Goal: Task Accomplishment & Management: Complete application form

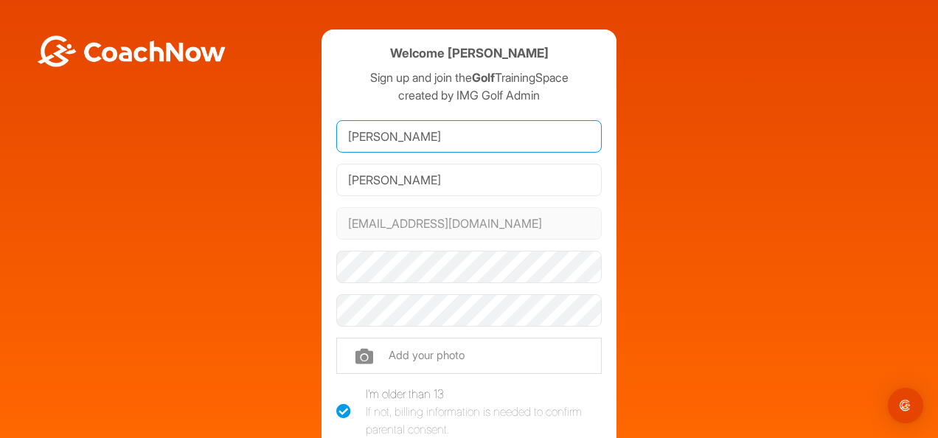
click at [382, 131] on input "Sonja" at bounding box center [468, 136] width 265 height 32
type input "S"
type input "David"
click at [287, 197] on div "Welcome Sonja Burmeister Sign up and join the Golf TrainingSpace created by IMG…" at bounding box center [468, 323] width 923 height 588
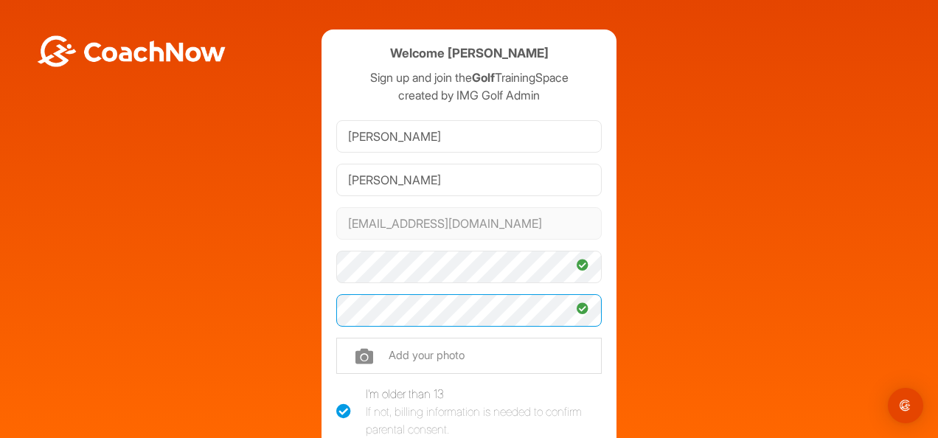
scroll to position [153, 0]
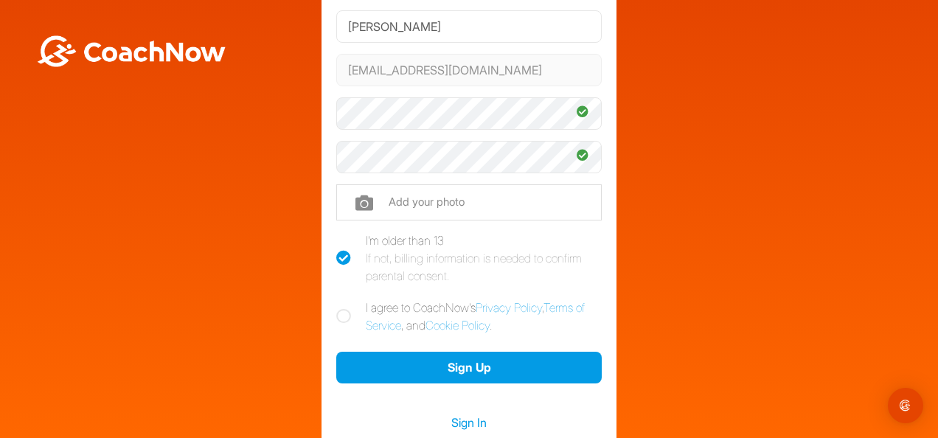
click at [336, 312] on icon at bounding box center [343, 316] width 15 height 15
click at [336, 308] on input "I agree to CoachNow's Privacy Policy , Terms of Service , and Cookie Policy ." at bounding box center [341, 304] width 10 height 10
checkbox input "true"
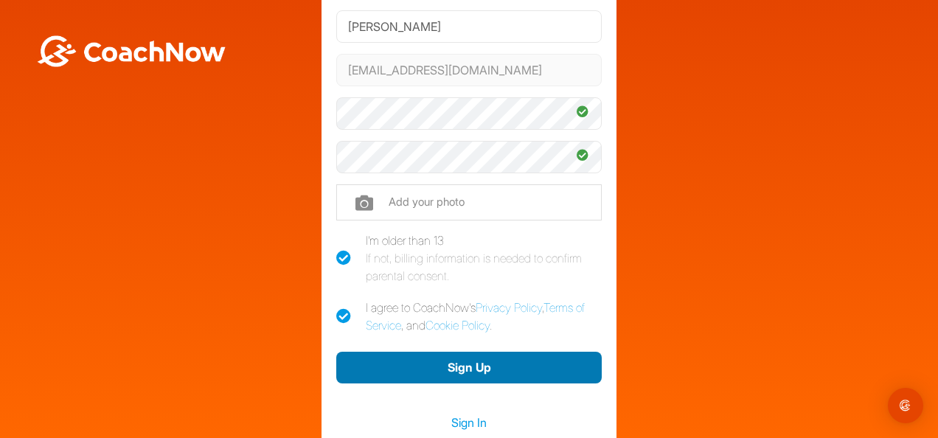
click at [456, 362] on button "Sign Up" at bounding box center [468, 368] width 265 height 32
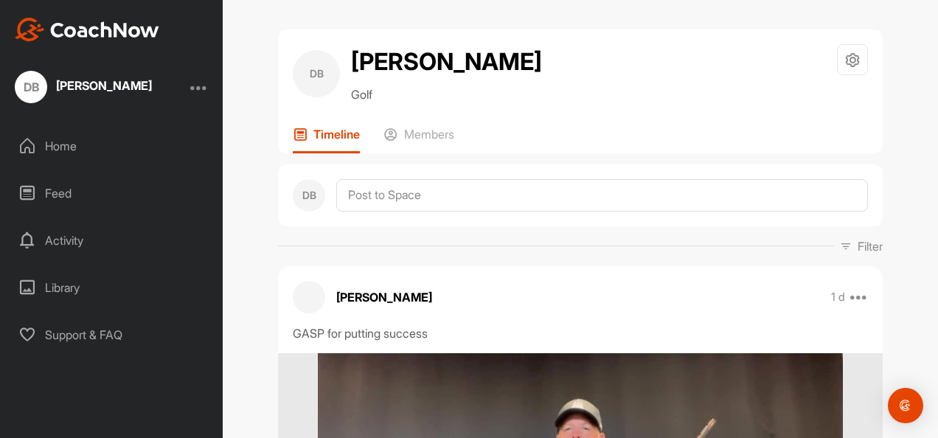
click at [80, 246] on div "Activity" at bounding box center [112, 240] width 208 height 37
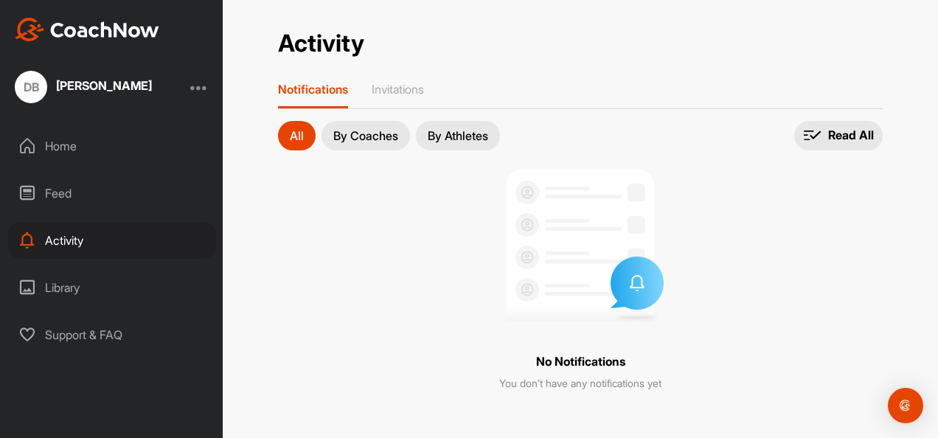
click at [377, 125] on button "By Coaches" at bounding box center [365, 135] width 88 height 29
